Goal: Use online tool/utility

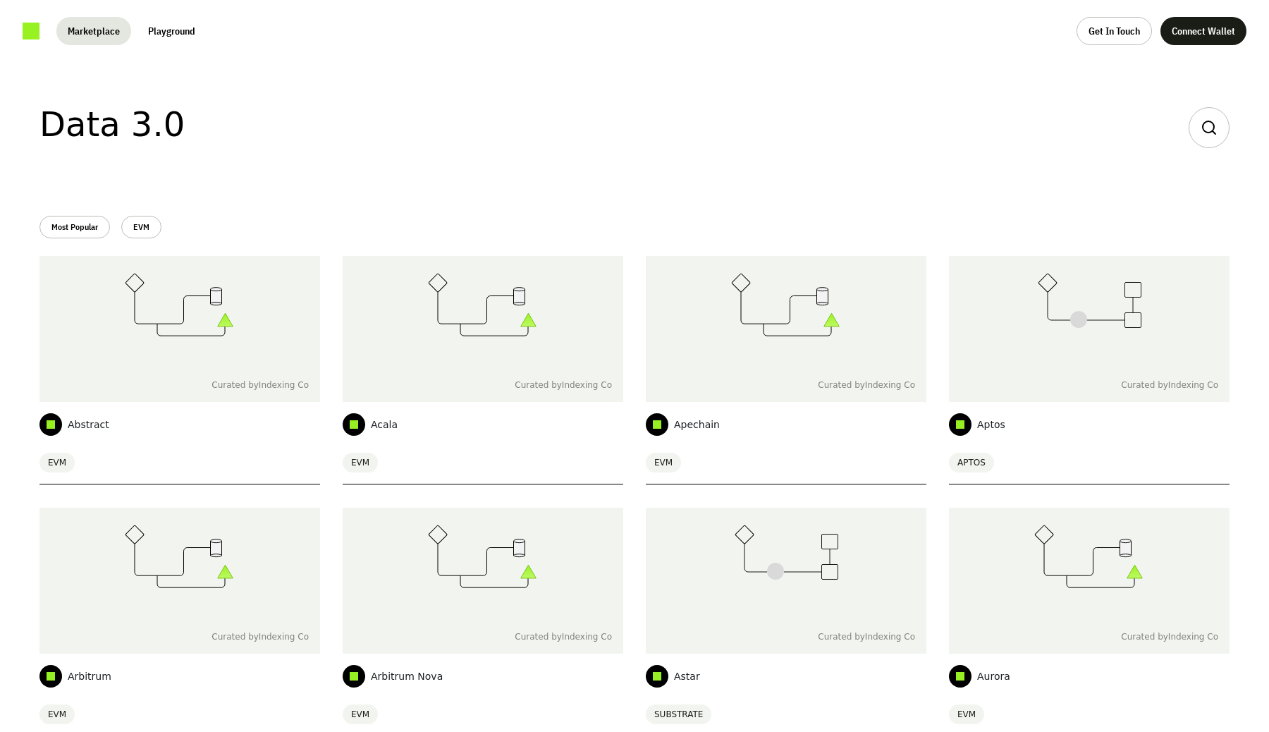
click at [185, 21] on button "Playground" at bounding box center [172, 31] width 70 height 28
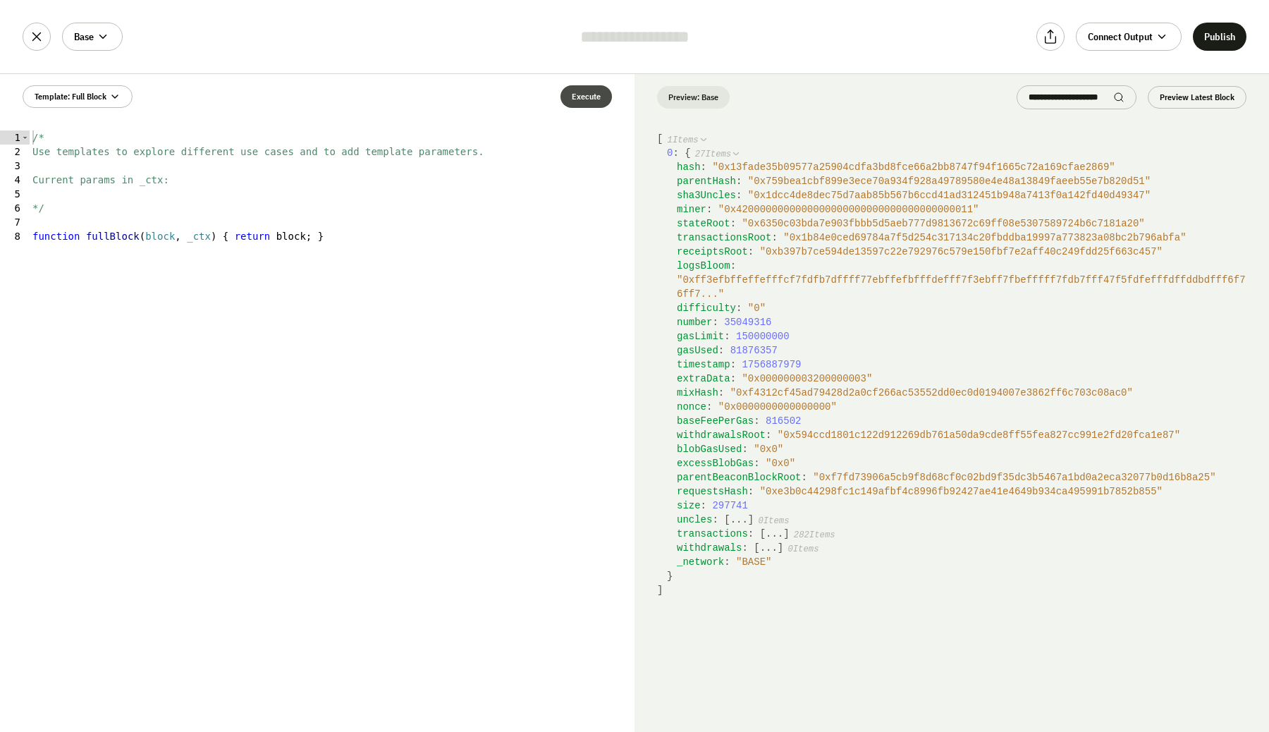
click at [565, 94] on button "Execute" at bounding box center [585, 96] width 51 height 23
click at [73, 92] on span "Template: Full Block" at bounding box center [71, 96] width 72 height 11
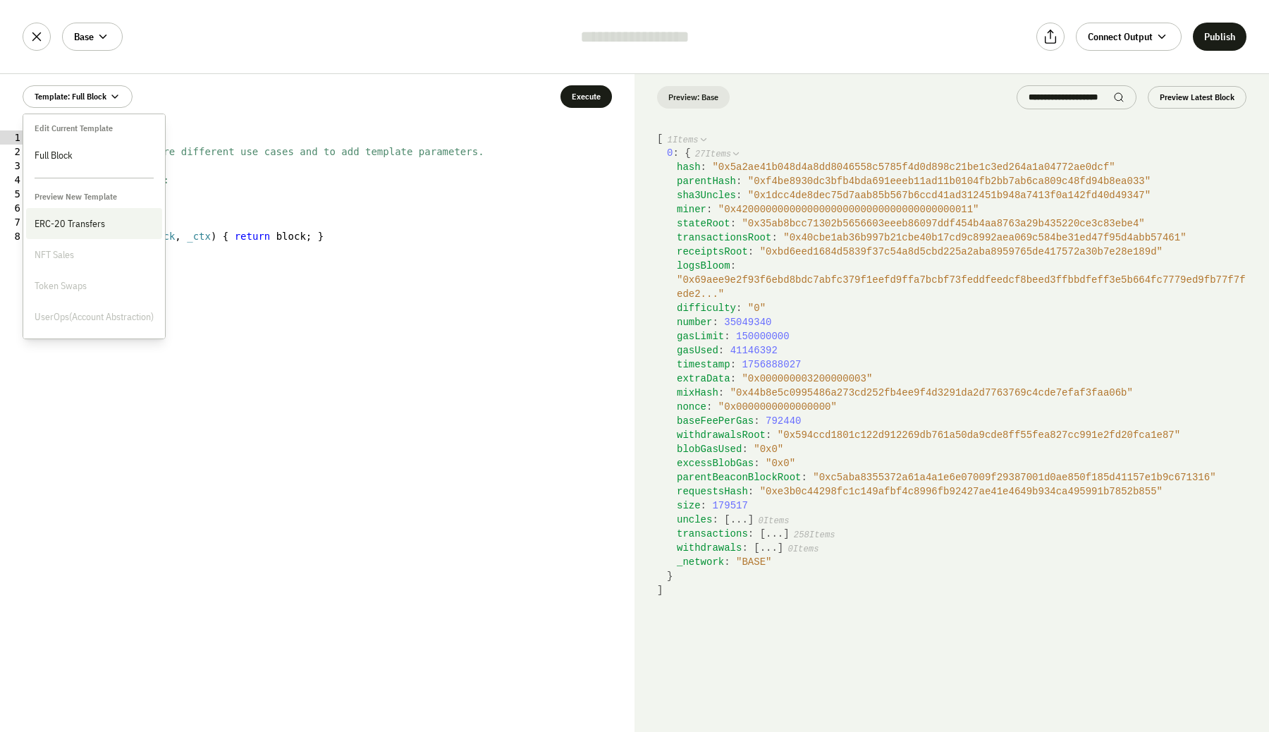
click at [112, 216] on div "ERC-20 Transfers" at bounding box center [94, 223] width 119 height 14
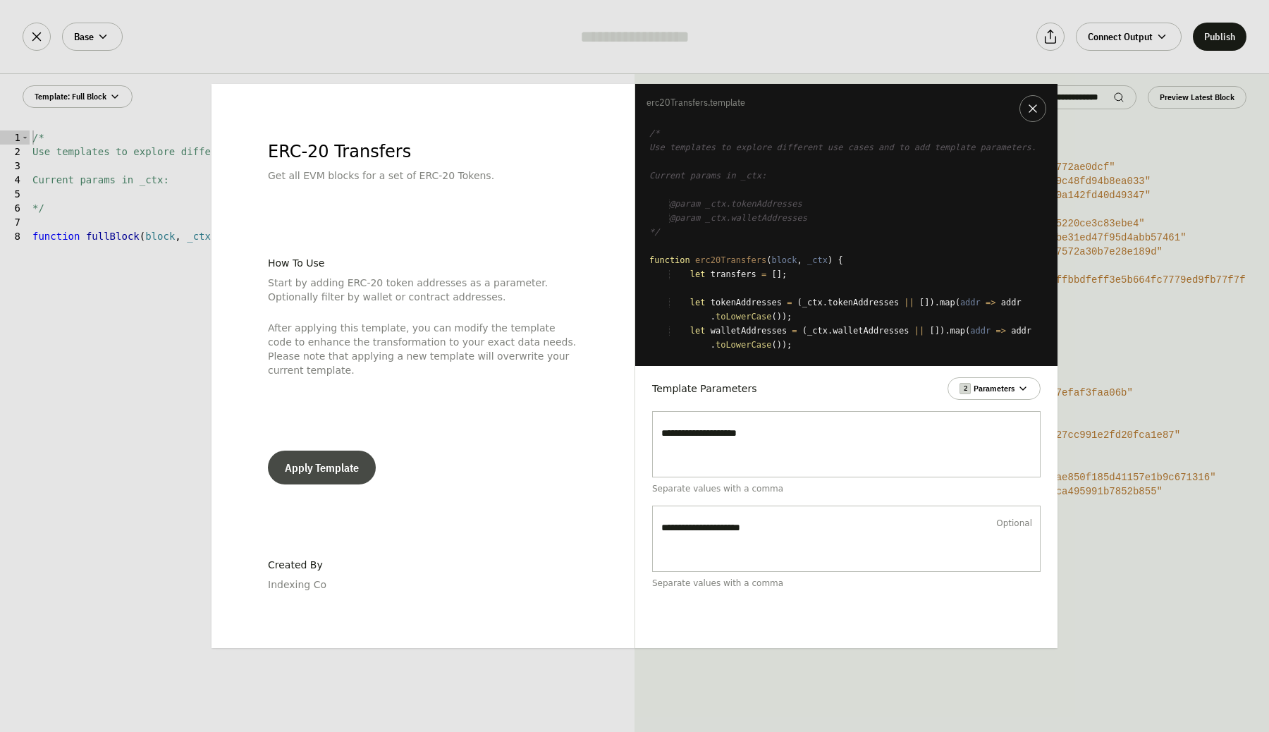
click at [309, 457] on button "Apply Template" at bounding box center [322, 467] width 108 height 34
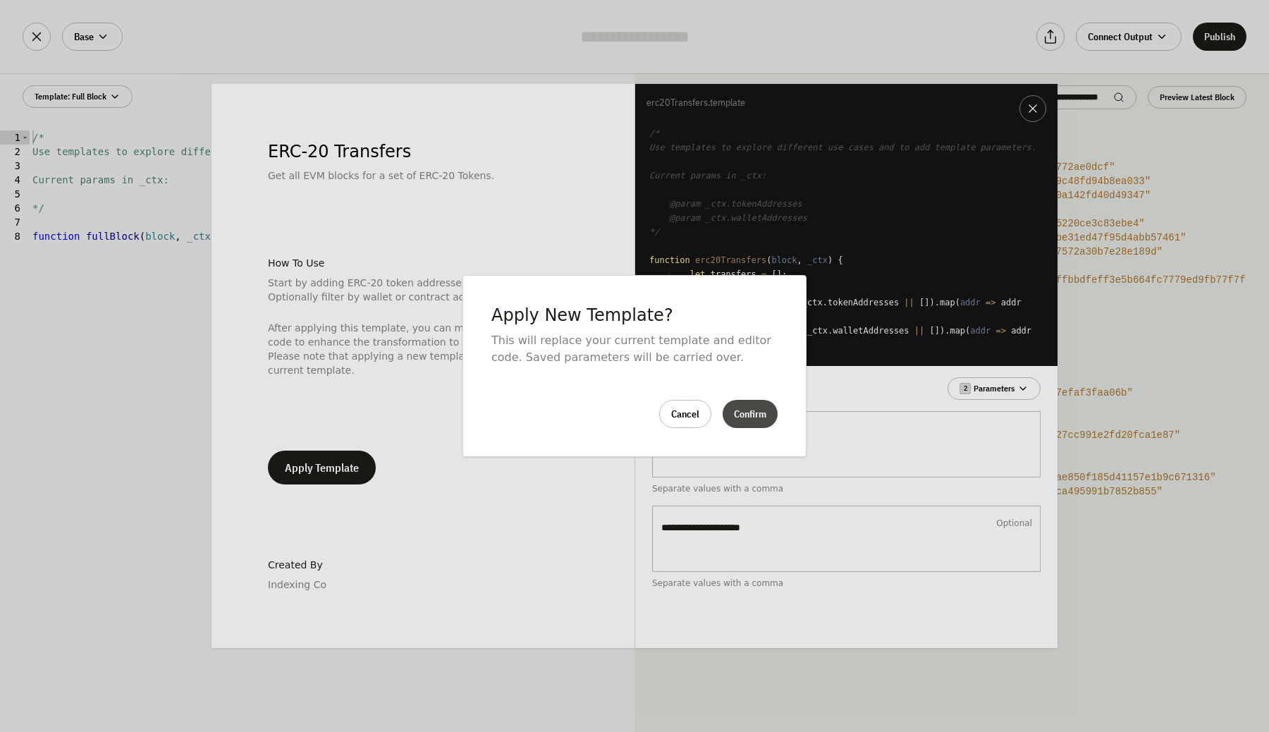
click at [745, 417] on button "Confirm" at bounding box center [749, 414] width 55 height 28
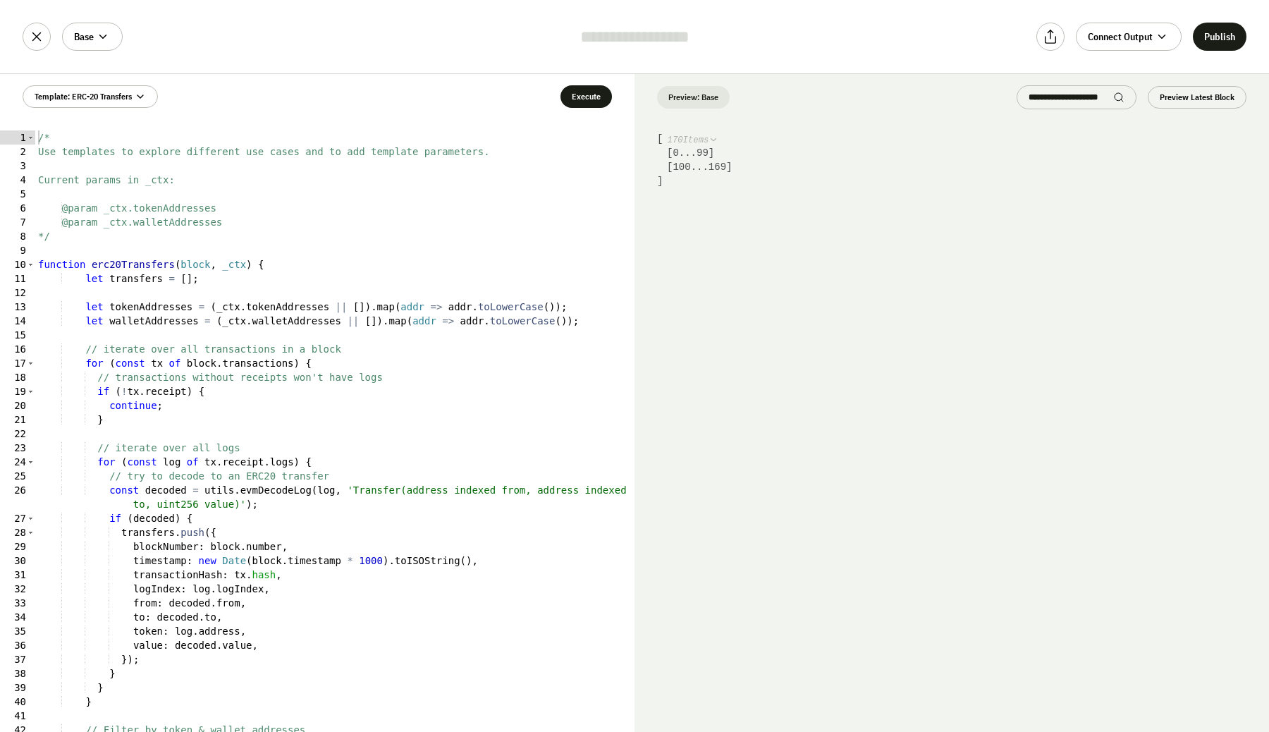
click at [701, 168] on button "100 ... 169" at bounding box center [699, 167] width 54 height 14
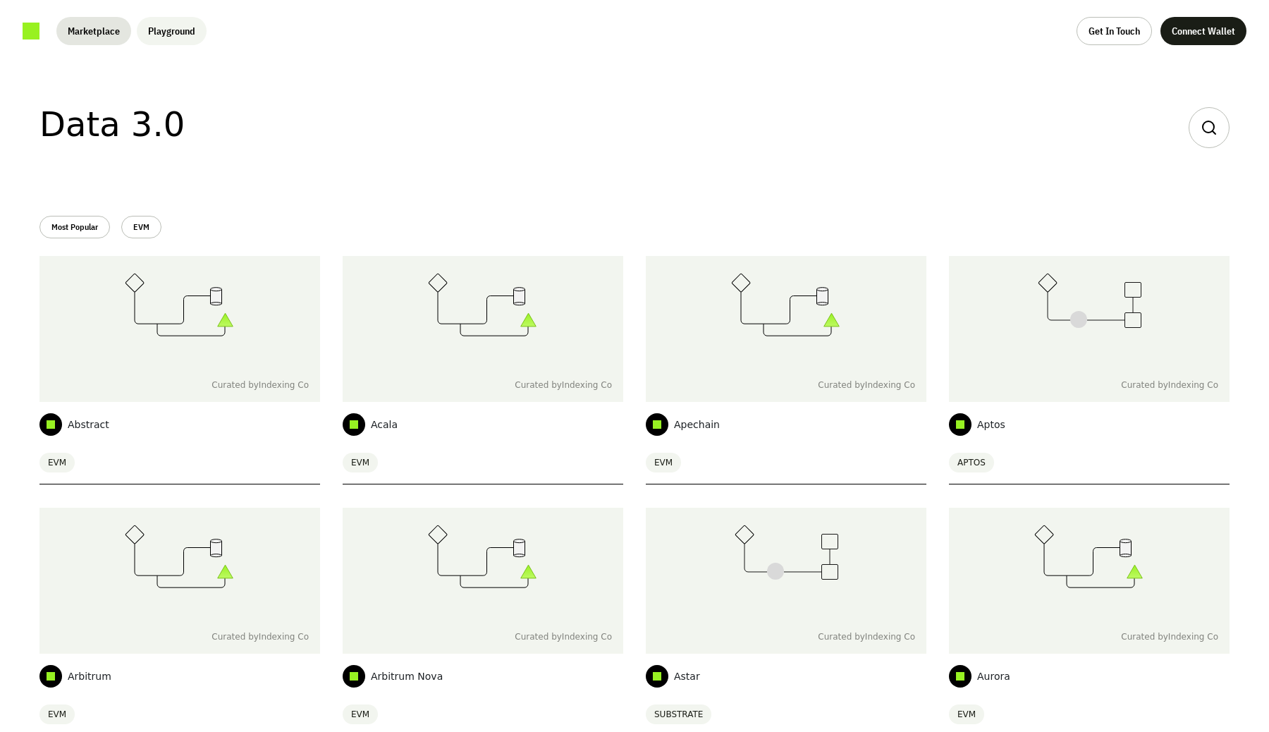
click at [173, 43] on button "Playground" at bounding box center [172, 31] width 70 height 28
